Goal: Communication & Community: Ask a question

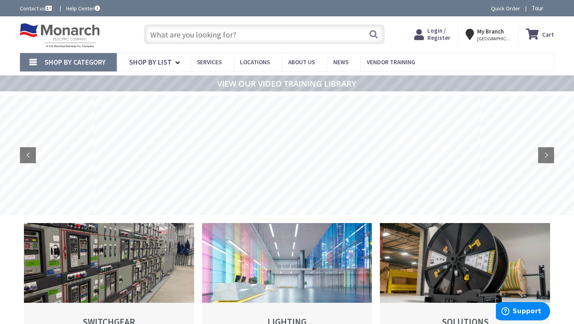
click at [38, 8] on link "Contact us" at bounding box center [37, 8] width 34 height 8
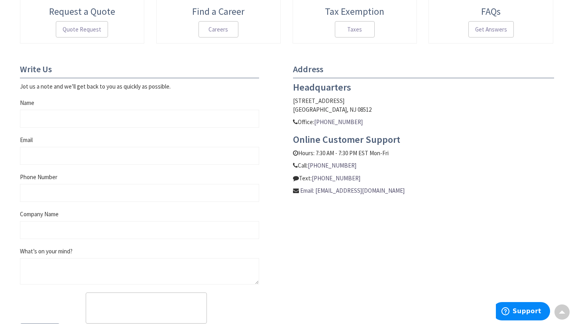
scroll to position [285, 0]
click at [69, 116] on input "Name" at bounding box center [139, 118] width 239 height 18
type input "Sonny DeMasi"
type input "electriservicerpos412@gmail.com"
type input "4125895235"
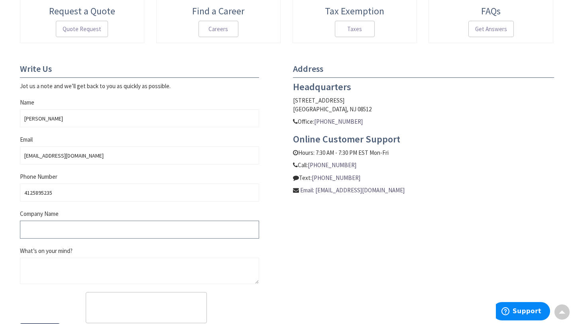
type input "Electric Service Pros LLC"
click at [62, 123] on input "Sonny DeMasi" at bounding box center [139, 118] width 239 height 18
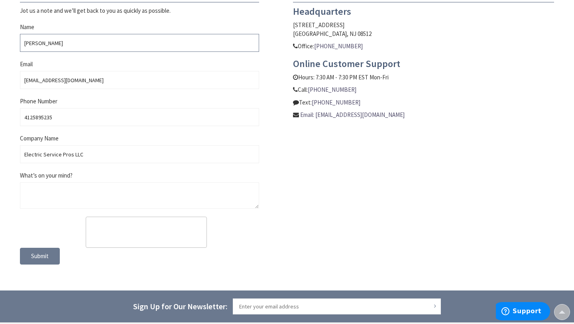
scroll to position [367, 0]
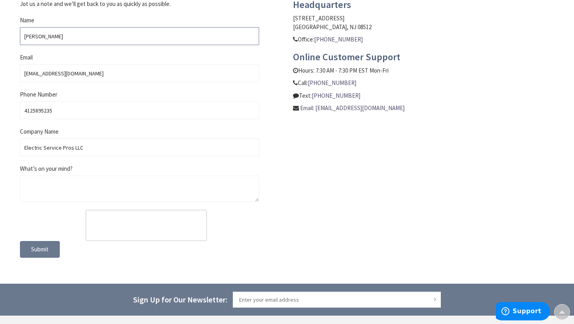
type input "Jordan Interthal"
click at [51, 185] on textarea "What’s on your mind?" at bounding box center [139, 189] width 239 height 26
paste textarea "Dear Monarch Electric Team, I’m contacting you from [Your Company Name], a prof…"
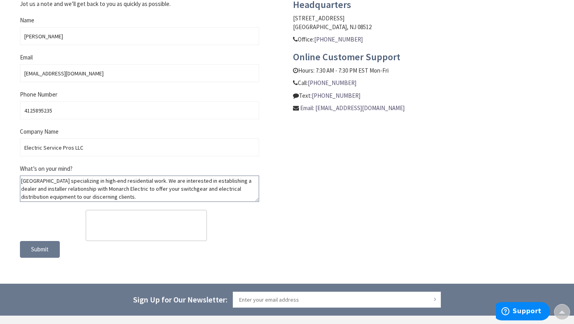
scroll to position [0, 0]
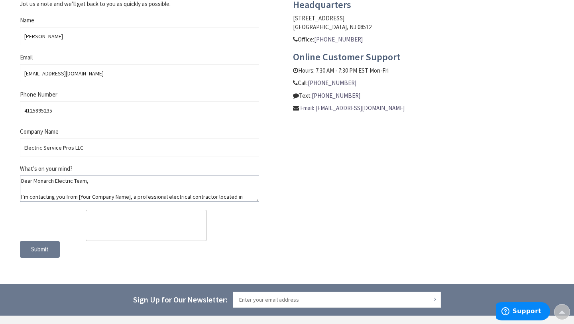
drag, startPoint x: 130, startPoint y: 197, endPoint x: 79, endPoint y: 196, distance: 51.1
click at [79, 196] on textarea "Dear Monarch Electric Team, I’m contacting you from [Your Company Name], a prof…" at bounding box center [139, 189] width 239 height 26
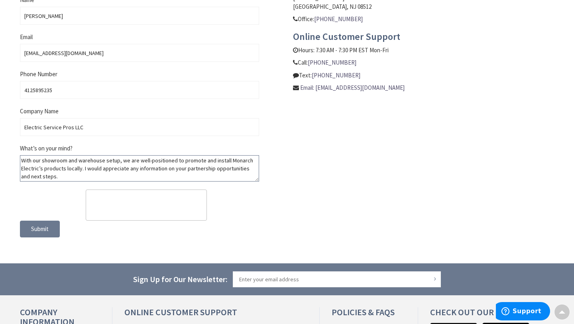
scroll to position [389, 0]
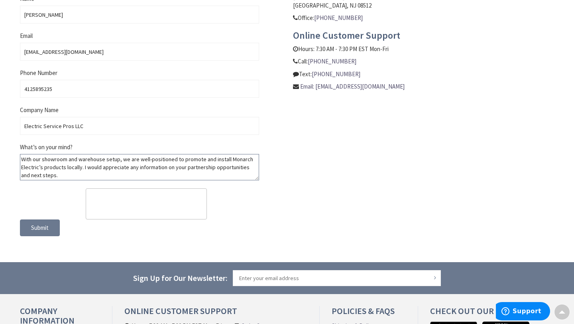
type textarea "Dear Monarch Electric Team, I’m contacting you from Electric Service Pro's LLC,…"
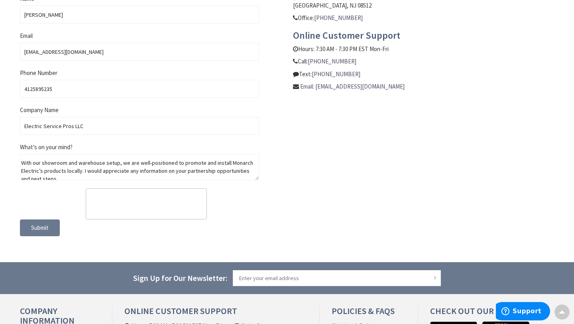
scroll to position [56, 0]
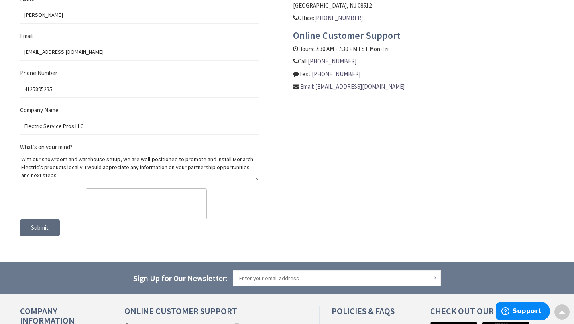
click at [47, 227] on span "Submit" at bounding box center [40, 228] width 18 height 8
